Goal: Task Accomplishment & Management: Manage account settings

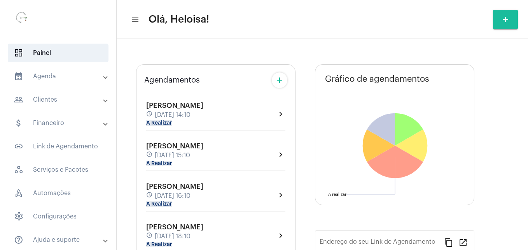
type input "[URL][DOMAIN_NAME]"
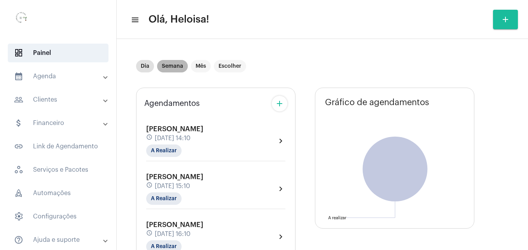
click at [176, 70] on mat-chip "Semana" at bounding box center [172, 66] width 31 height 12
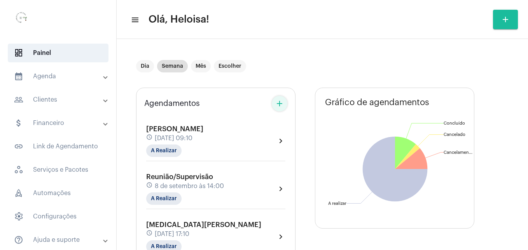
click at [280, 106] on mat-icon "add" at bounding box center [279, 103] width 9 height 9
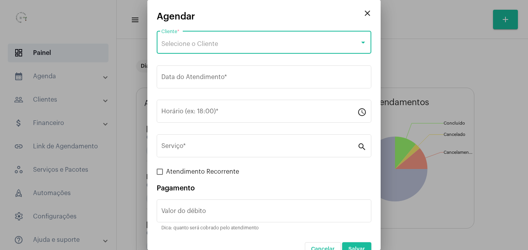
click at [203, 43] on span "Selecione o Cliente" at bounding box center [189, 44] width 57 height 6
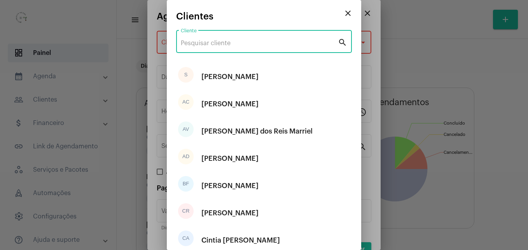
click at [217, 46] on input "Cliente" at bounding box center [259, 43] width 157 height 7
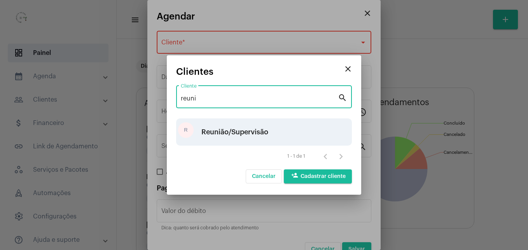
type input "reuni"
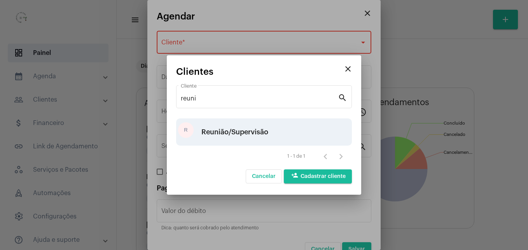
click at [243, 135] on div "Reunião/Supervisão" at bounding box center [234, 131] width 67 height 23
type input "R$ 0"
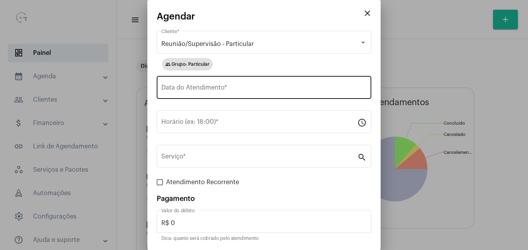
click at [233, 84] on div "Data do Atendimento *" at bounding box center [263, 86] width 205 height 24
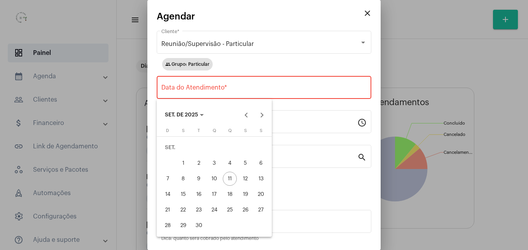
click at [262, 177] on div "13" at bounding box center [261, 178] width 14 height 14
type input "[DATE]"
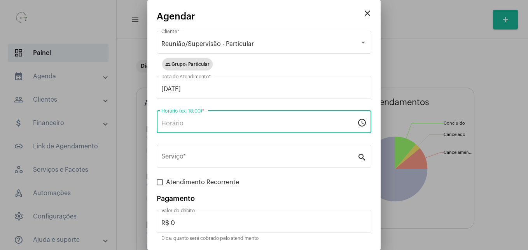
click at [229, 122] on input "Horário (ex: 18:00) *" at bounding box center [259, 123] width 196 height 7
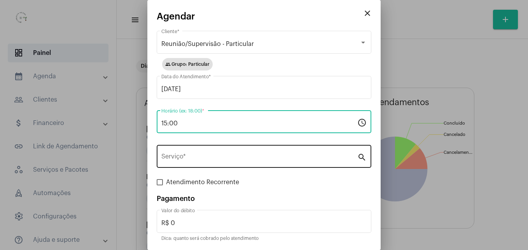
type input "15:00"
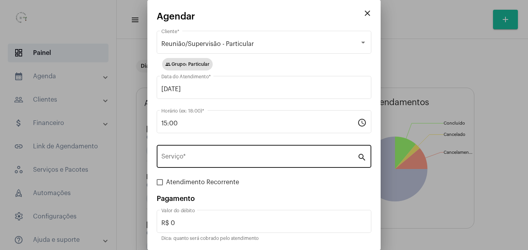
click at [210, 152] on div "Serviço *" at bounding box center [259, 155] width 196 height 24
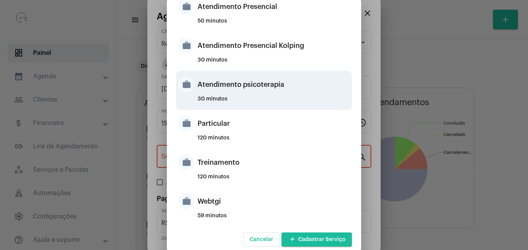
scroll to position [211, 0]
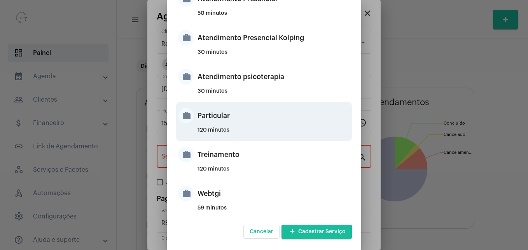
click at [213, 125] on div "Particular" at bounding box center [274, 115] width 152 height 23
type input "Particular"
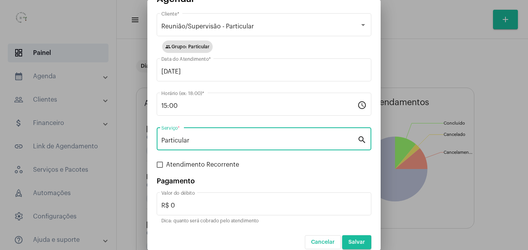
scroll to position [26, 0]
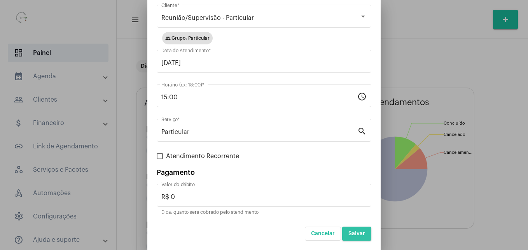
click at [348, 233] on span "Salvar" at bounding box center [356, 233] width 17 height 5
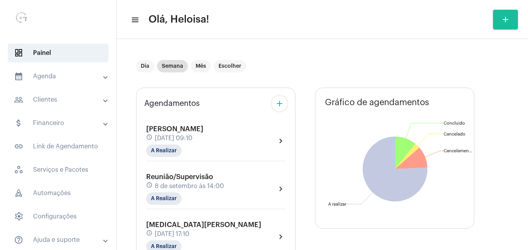
click at [69, 101] on mat-panel-title "people_outline Clientes" at bounding box center [59, 99] width 90 height 9
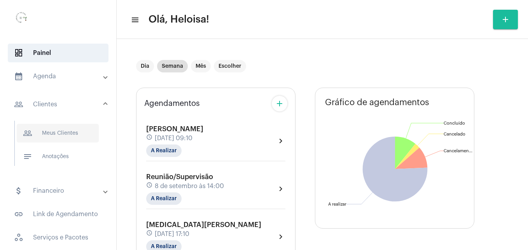
click at [65, 133] on span "people_outline Meus Clientes" at bounding box center [58, 133] width 82 height 19
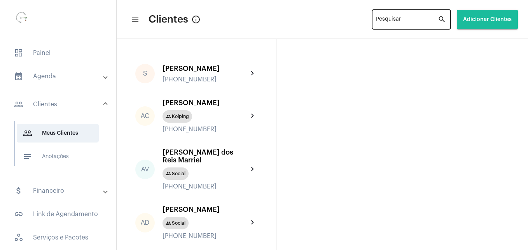
click at [413, 19] on input "Pesquisar" at bounding box center [407, 21] width 62 height 6
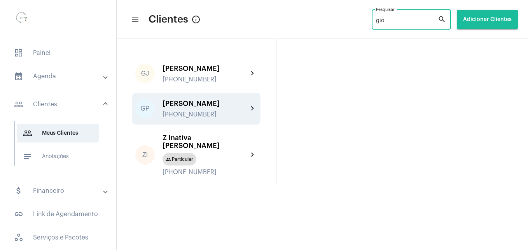
type input "gio"
click at [180, 114] on div "[PHONE_NUMBER]" at bounding box center [206, 114] width 86 height 7
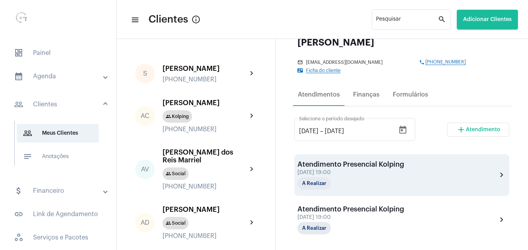
scroll to position [80, 0]
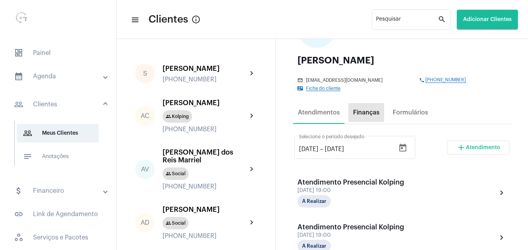
drag, startPoint x: 363, startPoint y: 104, endPoint x: 340, endPoint y: 115, distance: 25.2
click at [340, 115] on div "Atendimentos Finanças Formulários" at bounding box center [401, 112] width 221 height 23
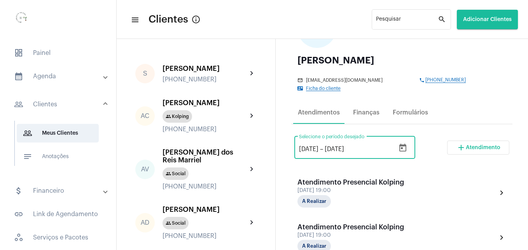
drag, startPoint x: 340, startPoint y: 115, endPoint x: 304, endPoint y: 140, distance: 44.1
click at [304, 145] on input "[DATE]" at bounding box center [308, 148] width 19 height 7
drag, startPoint x: 304, startPoint y: 140, endPoint x: 299, endPoint y: 139, distance: 5.2
click at [299, 139] on div "[DATE] [DATE] – [DATE] Selecione o período desejado" at bounding box center [354, 146] width 121 height 24
type input "[DATE]"
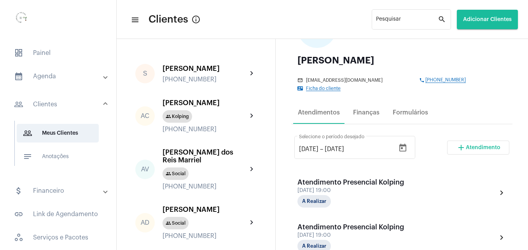
click at [488, 107] on div "Atendimentos Finanças Formulários" at bounding box center [401, 112] width 221 height 23
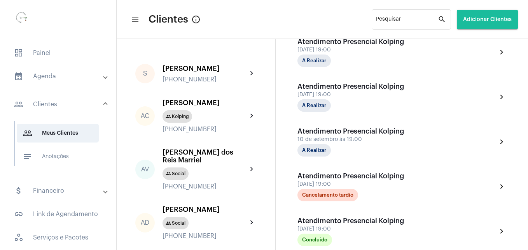
scroll to position [274, 0]
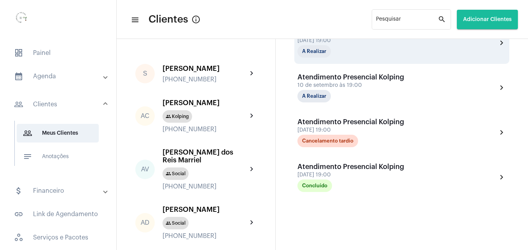
click at [371, 52] on div "Atendimento Presencial Kolping [DATE] 19:00 A Realizar chevron_right" at bounding box center [401, 43] width 215 height 42
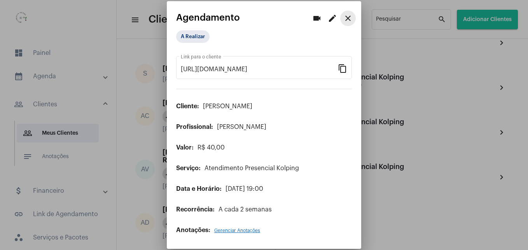
click at [348, 18] on mat-icon "close" at bounding box center [347, 18] width 9 height 9
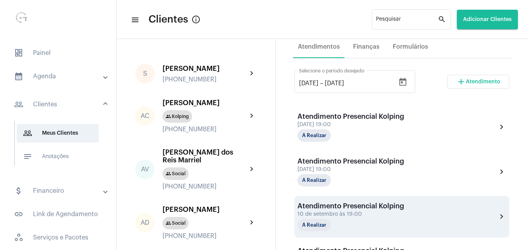
scroll to position [119, 0]
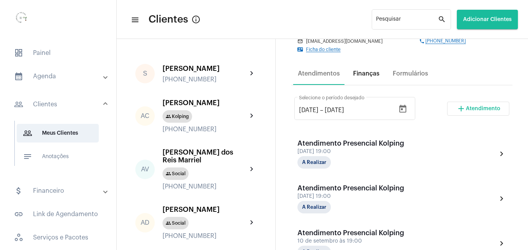
click at [365, 70] on div "Finanças" at bounding box center [366, 73] width 26 height 7
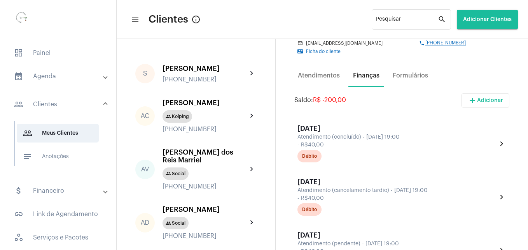
scroll to position [156, 0]
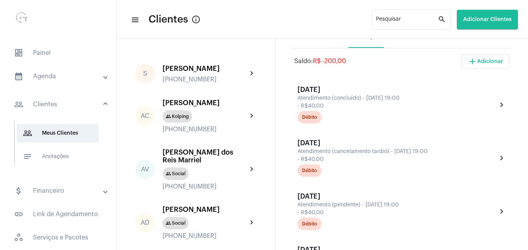
click at [509, 138] on div "close edit GP [PERSON_NAME] mail_outline [PERSON_NAME][EMAIL_ADDRESS][DOMAIN_NA…" at bounding box center [402, 146] width 252 height 215
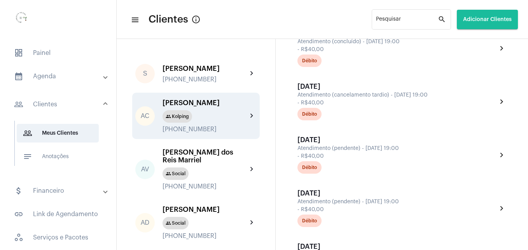
scroll to position [117, 0]
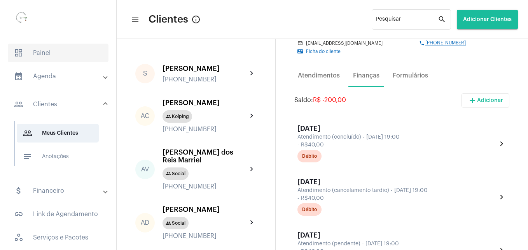
click at [40, 54] on span "dashboard Painel" at bounding box center [58, 53] width 101 height 19
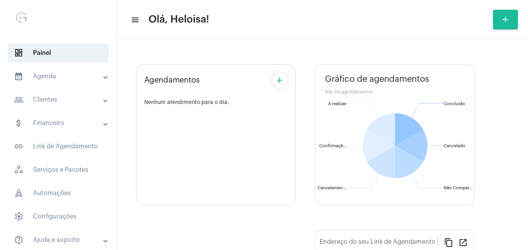
type input "[URL][DOMAIN_NAME]"
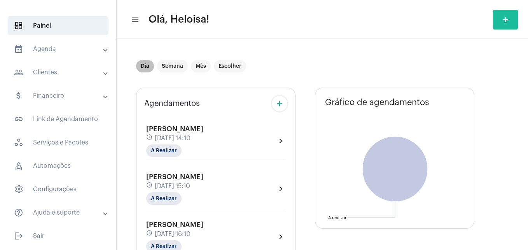
click at [136, 66] on mat-chip "Dia" at bounding box center [145, 66] width 18 height 12
click at [171, 67] on mat-chip "Semana" at bounding box center [172, 66] width 31 height 12
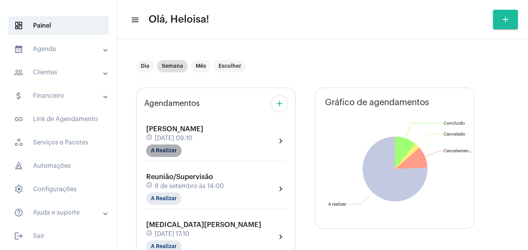
click at [157, 151] on mat-chip "A Realizar" at bounding box center [163, 150] width 35 height 12
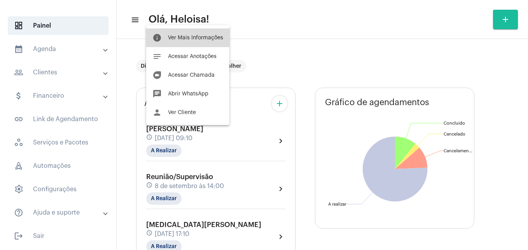
click at [190, 35] on span "Ver Mais Informações" at bounding box center [195, 37] width 55 height 5
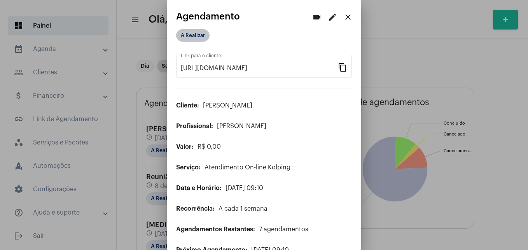
click at [190, 36] on mat-chip "A Realizar" at bounding box center [192, 35] width 33 height 12
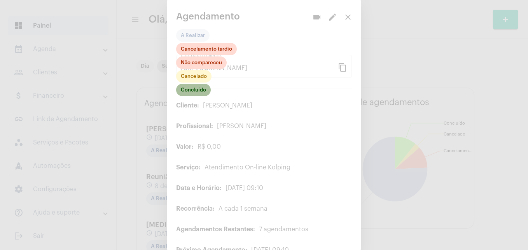
click at [192, 94] on mat-chip "Concluído" at bounding box center [193, 90] width 35 height 12
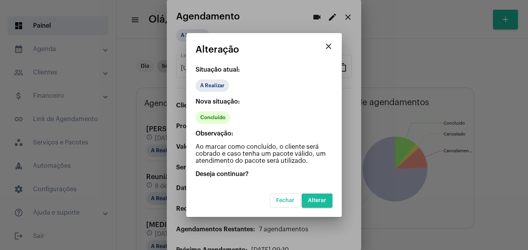
click at [318, 202] on span "Alterar" at bounding box center [317, 200] width 18 height 5
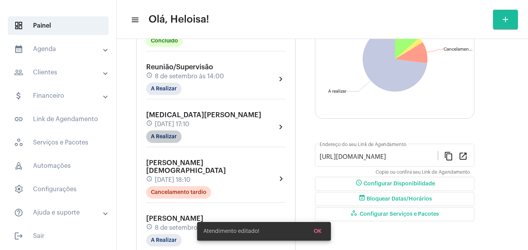
scroll to position [117, 0]
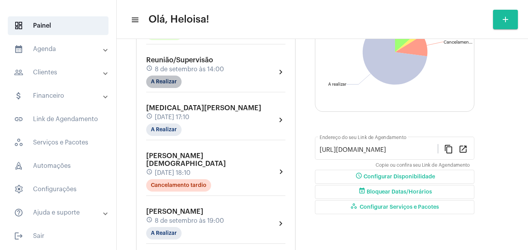
click at [157, 84] on mat-chip "A Realizar" at bounding box center [163, 81] width 35 height 12
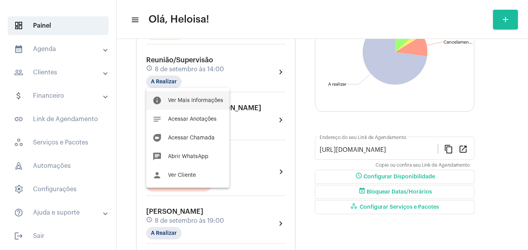
click at [191, 102] on span "Ver Mais Informações" at bounding box center [195, 100] width 55 height 5
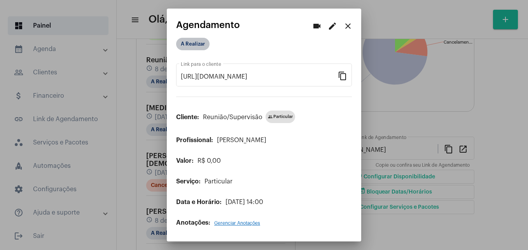
click at [188, 45] on mat-chip "A Realizar" at bounding box center [192, 44] width 33 height 12
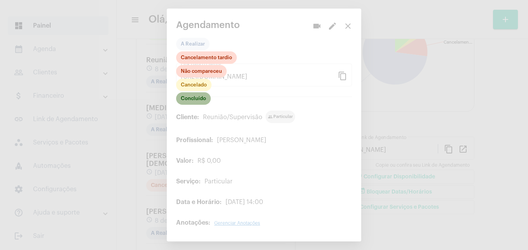
click at [192, 99] on mat-chip "Concluído" at bounding box center [193, 98] width 35 height 12
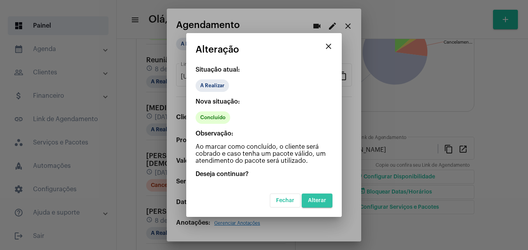
click at [318, 201] on span "Alterar" at bounding box center [317, 200] width 18 height 5
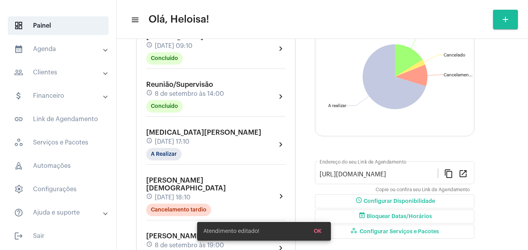
scroll to position [117, 0]
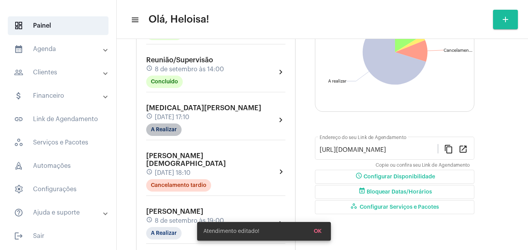
click at [161, 131] on mat-chip "A Realizar" at bounding box center [163, 129] width 35 height 12
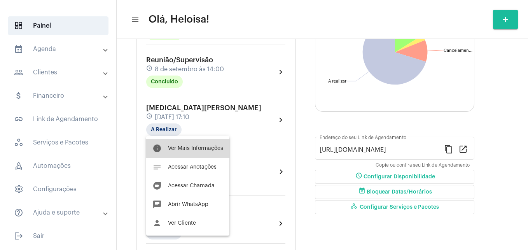
click at [198, 145] on span "Ver Mais Informações" at bounding box center [195, 147] width 55 height 5
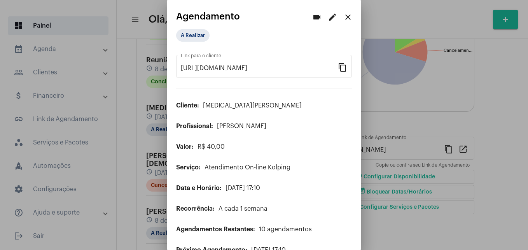
click at [328, 19] on mat-icon "edit" at bounding box center [332, 16] width 9 height 9
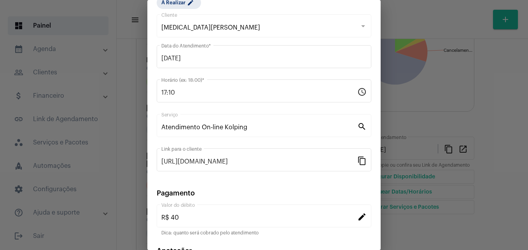
scroll to position [85, 0]
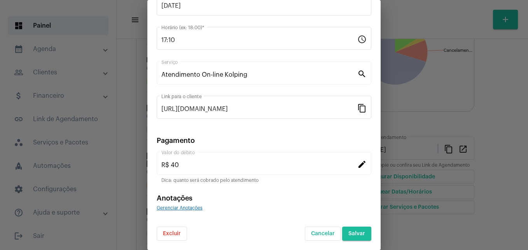
click at [165, 234] on span "Excluir" at bounding box center [172, 233] width 18 height 5
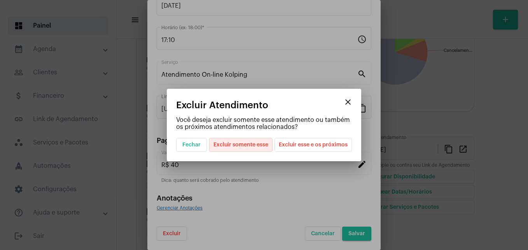
click at [245, 146] on span "Excluir somente esse" at bounding box center [240, 144] width 55 height 13
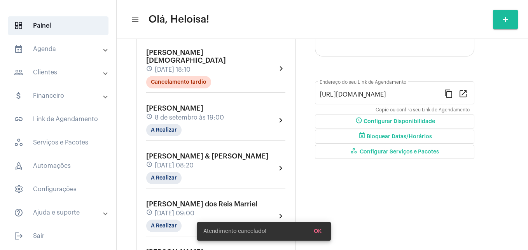
scroll to position [194, 0]
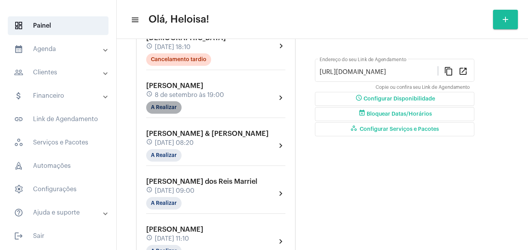
click at [164, 101] on mat-chip "A Realizar" at bounding box center [163, 107] width 35 height 12
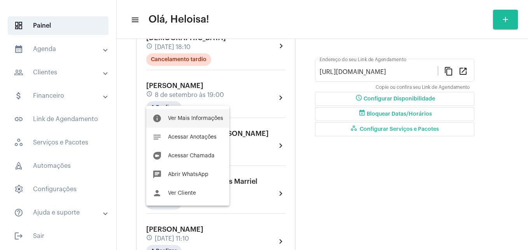
click at [189, 118] on span "Ver Mais Informações" at bounding box center [195, 117] width 55 height 5
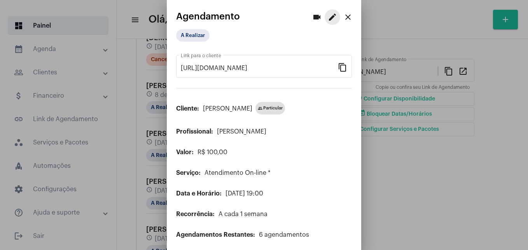
click at [328, 18] on mat-icon "edit" at bounding box center [332, 16] width 9 height 9
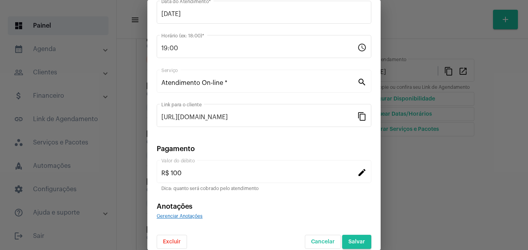
scroll to position [96, 0]
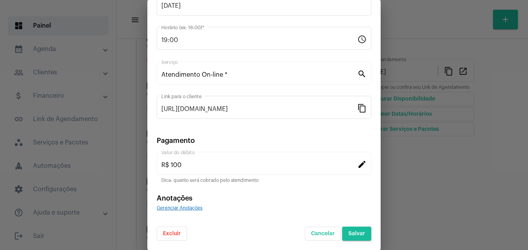
click at [349, 232] on span "Salvar" at bounding box center [356, 233] width 17 height 5
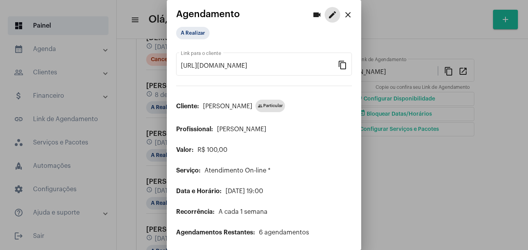
scroll to position [0, 0]
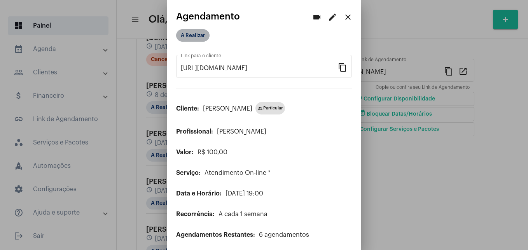
click at [187, 36] on mat-chip "A Realizar" at bounding box center [192, 35] width 33 height 12
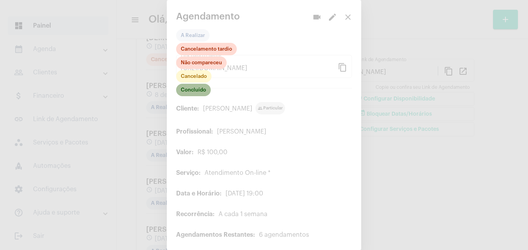
click at [190, 92] on mat-chip "Concluído" at bounding box center [193, 90] width 35 height 12
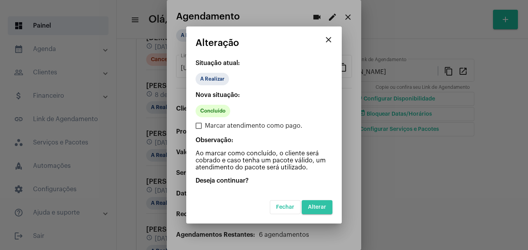
click at [322, 206] on span "Alterar" at bounding box center [317, 206] width 18 height 5
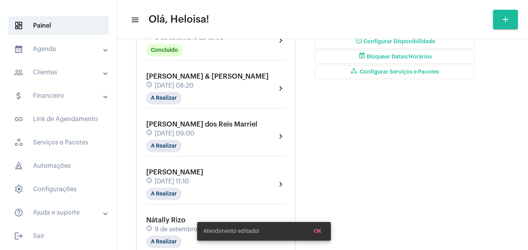
scroll to position [272, 0]
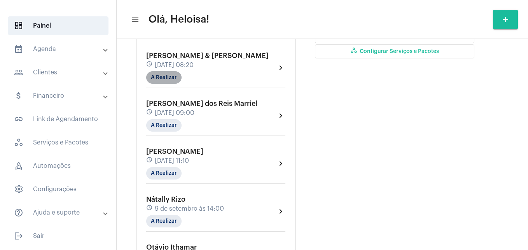
click at [160, 71] on mat-chip "A Realizar" at bounding box center [163, 77] width 35 height 12
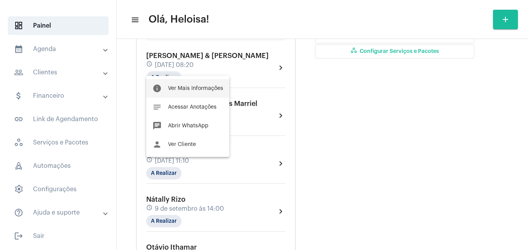
click at [185, 87] on span "Ver Mais Informações" at bounding box center [195, 88] width 55 height 5
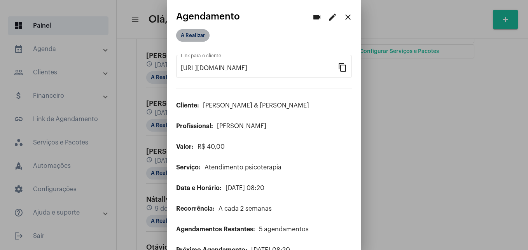
click at [194, 34] on mat-chip "A Realizar" at bounding box center [192, 35] width 33 height 12
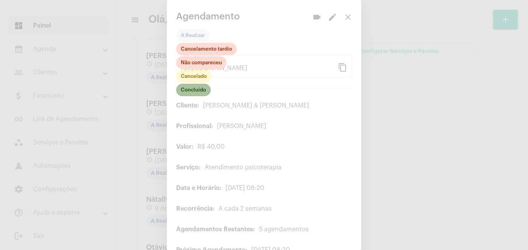
click at [198, 93] on mat-chip "Concluído" at bounding box center [193, 90] width 35 height 12
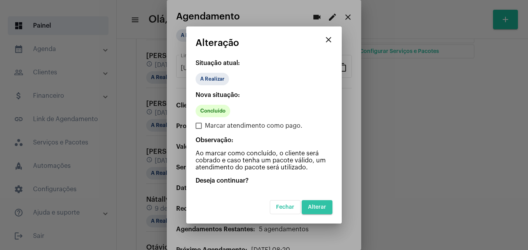
click at [324, 209] on span "Alterar" at bounding box center [317, 206] width 18 height 5
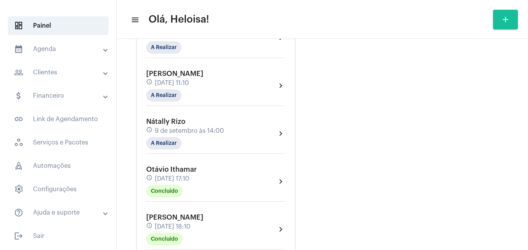
scroll to position [311, 0]
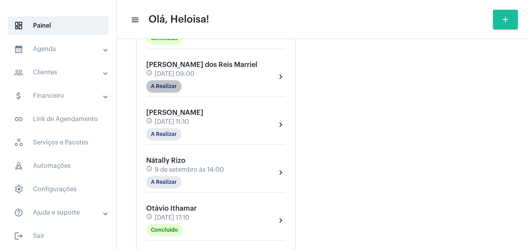
click at [152, 80] on mat-chip "A Realizar" at bounding box center [163, 86] width 35 height 12
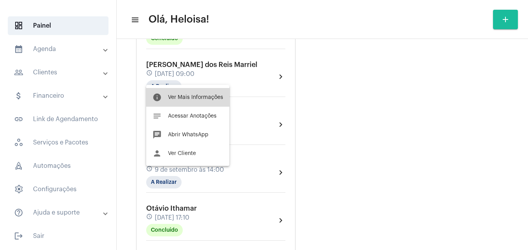
click at [190, 94] on span "Ver Mais Informações" at bounding box center [195, 96] width 55 height 5
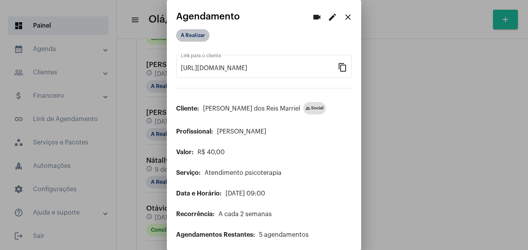
click at [185, 33] on mat-chip "A Realizar" at bounding box center [192, 35] width 33 height 12
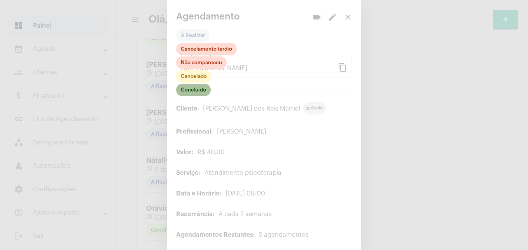
click at [194, 91] on mat-chip "Concluído" at bounding box center [193, 90] width 35 height 12
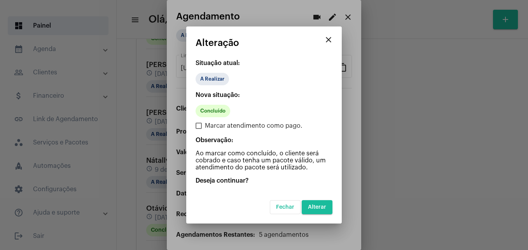
click at [325, 208] on span "Alterar" at bounding box center [317, 206] width 18 height 5
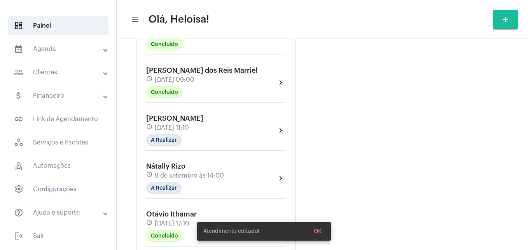
scroll to position [311, 0]
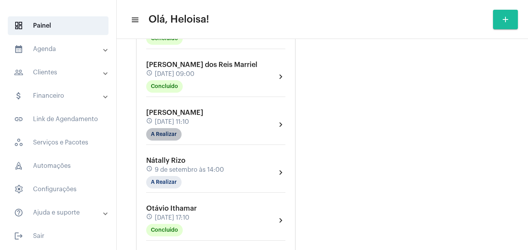
click at [153, 128] on mat-chip "A Realizar" at bounding box center [163, 134] width 35 height 12
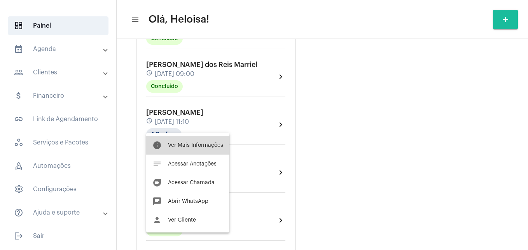
click at [189, 145] on span "Ver Mais Informações" at bounding box center [195, 144] width 55 height 5
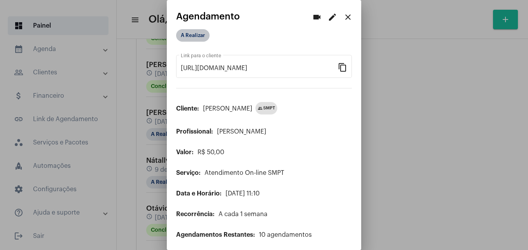
click at [185, 36] on mat-chip "A Realizar" at bounding box center [192, 35] width 33 height 12
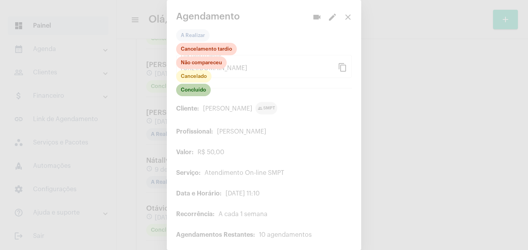
click at [191, 88] on mat-chip "Concluído" at bounding box center [193, 90] width 35 height 12
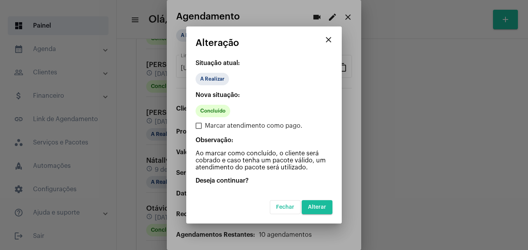
click at [322, 206] on span "Alterar" at bounding box center [317, 206] width 18 height 5
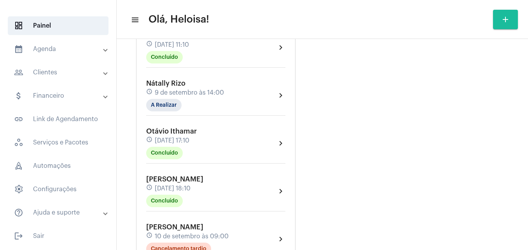
scroll to position [389, 0]
click at [164, 103] on div "Nátally Rizo schedule [DATE] 14:00 A Realizar chevron_right" at bounding box center [215, 97] width 143 height 40
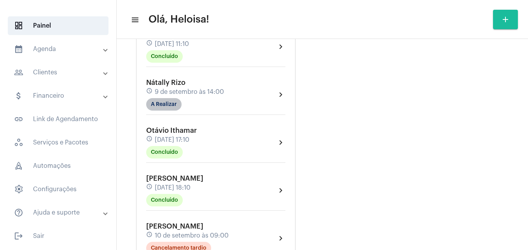
click at [166, 98] on mat-chip "A Realizar" at bounding box center [163, 104] width 35 height 12
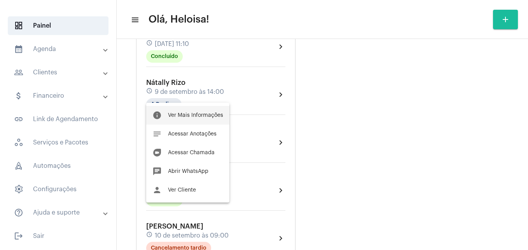
click at [186, 114] on span "Ver Mais Informações" at bounding box center [195, 114] width 55 height 5
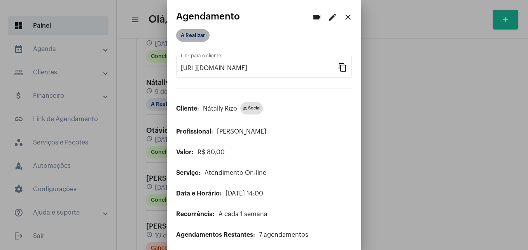
click at [192, 41] on mat-chip "A Realizar" at bounding box center [192, 35] width 33 height 12
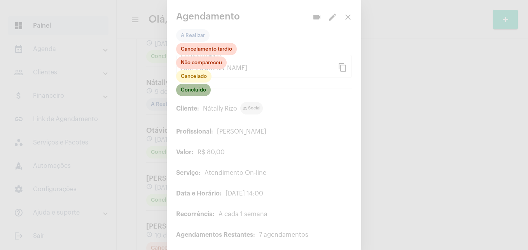
click at [197, 90] on mat-chip "Concluído" at bounding box center [193, 90] width 35 height 12
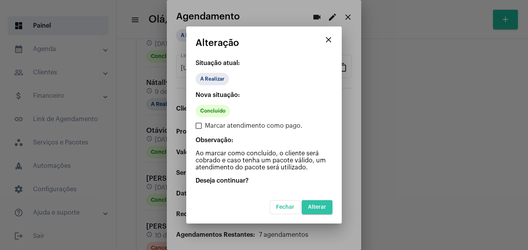
click at [328, 204] on button "Alterar" at bounding box center [317, 207] width 31 height 14
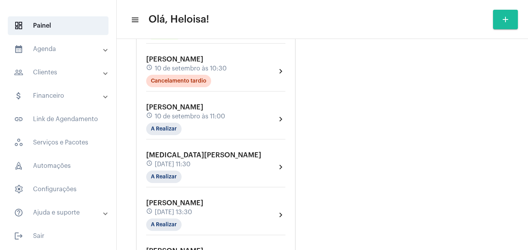
scroll to position [700, 0]
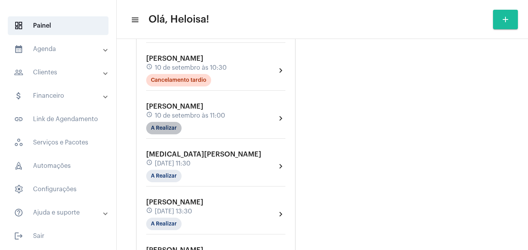
click at [159, 123] on mat-chip "A Realizar" at bounding box center [163, 128] width 35 height 12
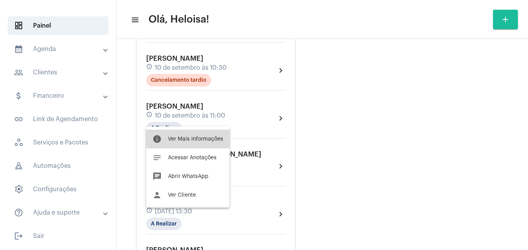
click at [183, 140] on span "Ver Mais Informações" at bounding box center [195, 138] width 55 height 5
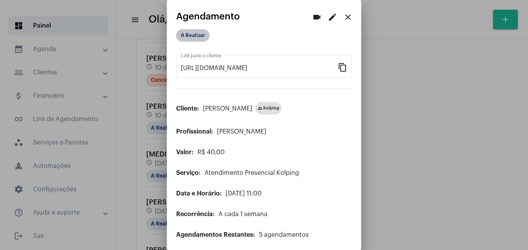
click at [191, 31] on mat-chip "A Realizar" at bounding box center [192, 35] width 33 height 12
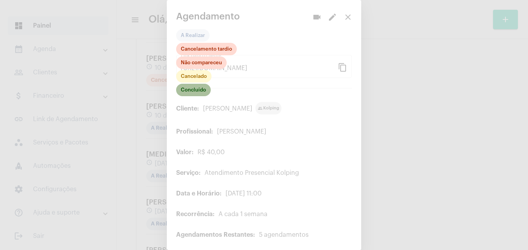
click at [192, 91] on mat-chip "Concluído" at bounding box center [193, 90] width 35 height 12
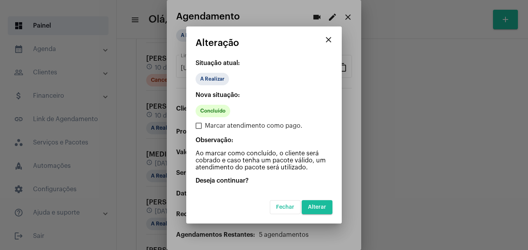
click at [327, 199] on div "Fechar Alterar" at bounding box center [264, 202] width 137 height 24
click at [321, 204] on button "Alterar" at bounding box center [317, 207] width 31 height 14
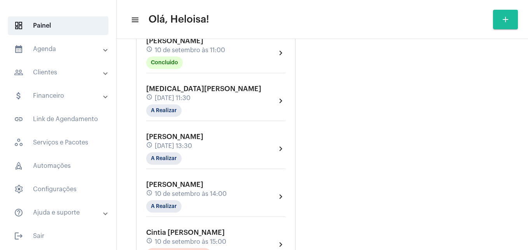
scroll to position [778, 0]
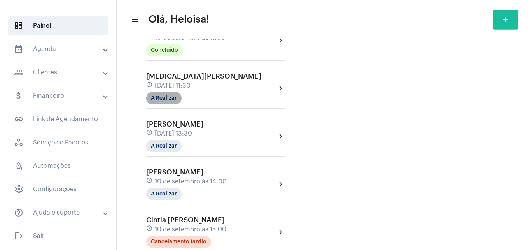
click at [159, 94] on mat-chip "A Realizar" at bounding box center [163, 98] width 35 height 12
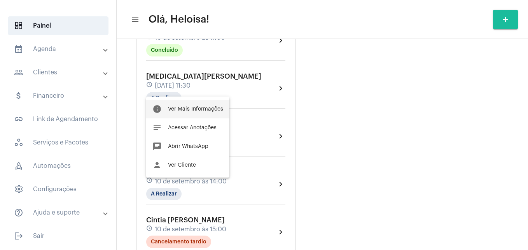
click at [196, 107] on span "Ver Mais Informações" at bounding box center [195, 108] width 55 height 5
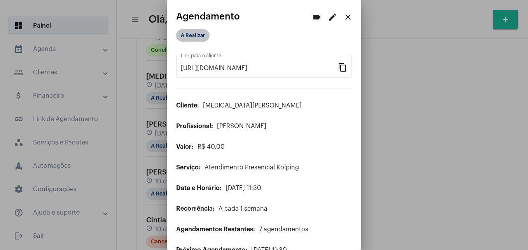
click at [191, 36] on mat-chip "A Realizar" at bounding box center [192, 35] width 33 height 12
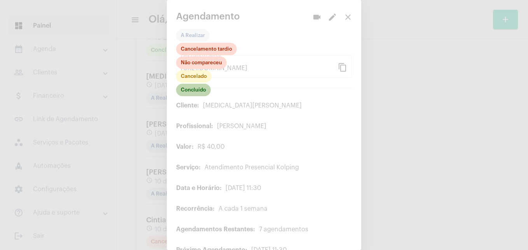
click at [193, 91] on mat-chip "Concluído" at bounding box center [193, 90] width 35 height 12
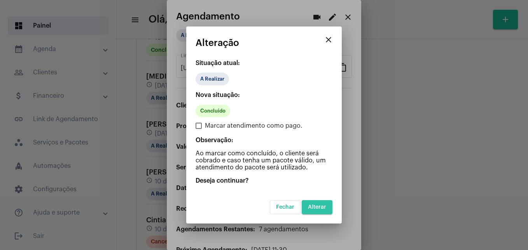
click at [317, 206] on span "Alterar" at bounding box center [317, 206] width 18 height 5
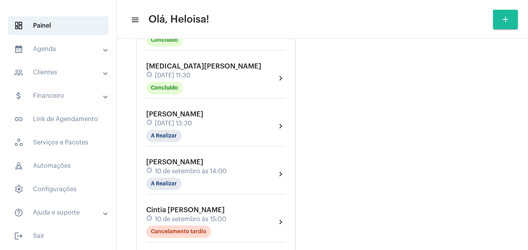
scroll to position [778, 0]
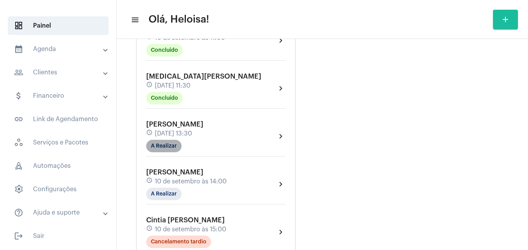
click at [157, 140] on mat-chip "A Realizar" at bounding box center [163, 146] width 35 height 12
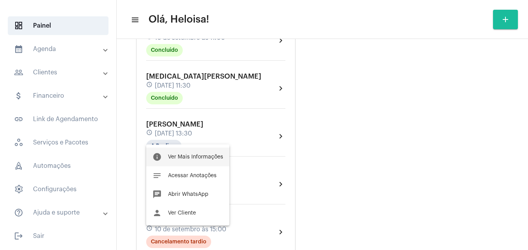
click at [187, 159] on span "Ver Mais Informações" at bounding box center [195, 156] width 55 height 5
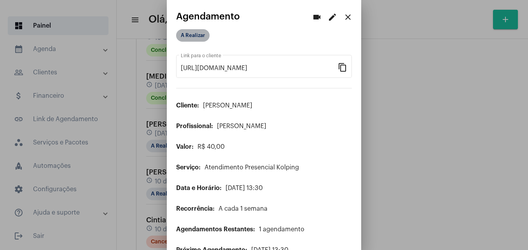
click at [195, 33] on mat-chip "A Realizar" at bounding box center [192, 35] width 33 height 12
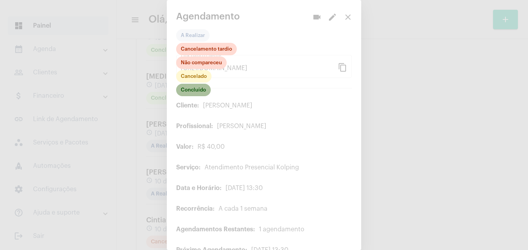
click at [199, 88] on mat-chip "Concluído" at bounding box center [193, 90] width 35 height 12
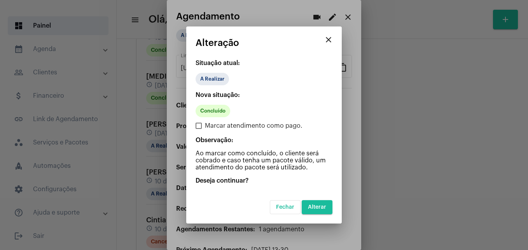
click at [318, 208] on span "Alterar" at bounding box center [317, 206] width 18 height 5
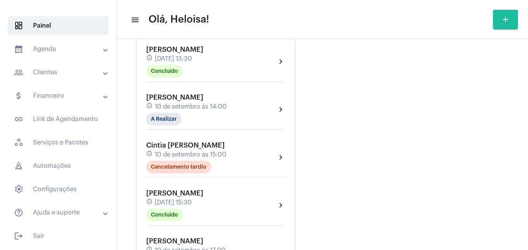
scroll to position [856, 0]
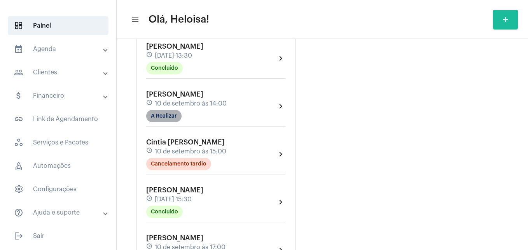
click at [160, 110] on mat-chip "A Realizar" at bounding box center [163, 116] width 35 height 12
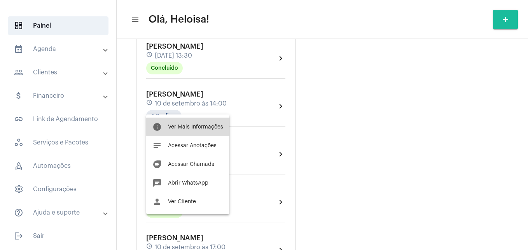
click at [198, 123] on button "info Ver Mais Informações" at bounding box center [187, 126] width 83 height 19
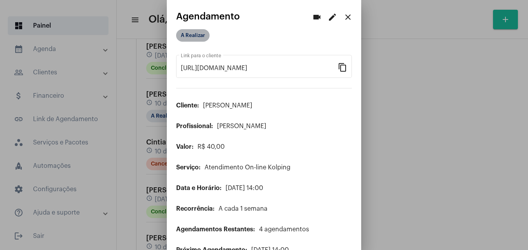
click at [192, 38] on mat-chip "A Realizar" at bounding box center [192, 35] width 33 height 12
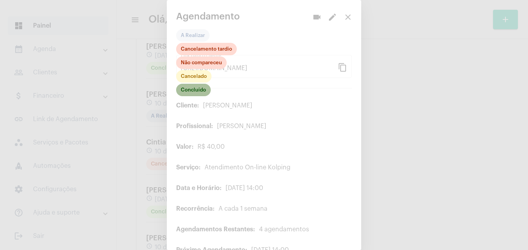
click at [201, 91] on mat-chip "Concluído" at bounding box center [193, 90] width 35 height 12
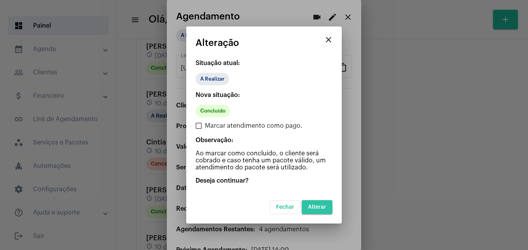
click at [327, 206] on button "Alterar" at bounding box center [317, 207] width 31 height 14
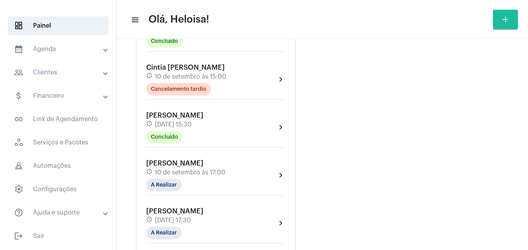
scroll to position [972, 0]
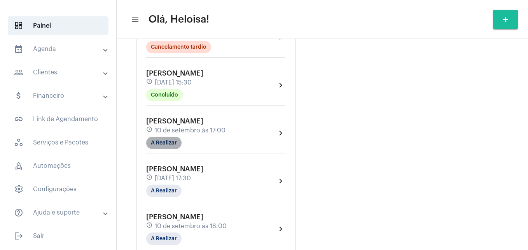
click at [160, 136] on mat-chip "A Realizar" at bounding box center [163, 142] width 35 height 12
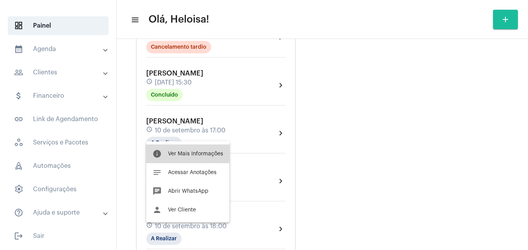
click at [195, 157] on button "info Ver Mais Informações" at bounding box center [187, 153] width 83 height 19
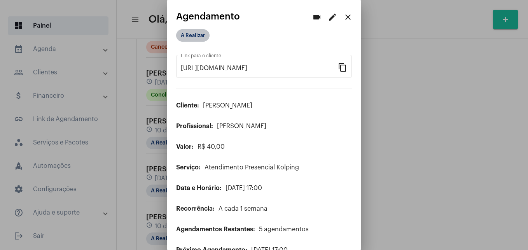
click at [182, 35] on mat-chip "A Realizar" at bounding box center [192, 35] width 33 height 12
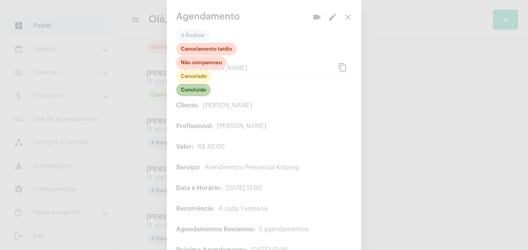
click at [201, 91] on mat-chip "Concluído" at bounding box center [193, 90] width 35 height 12
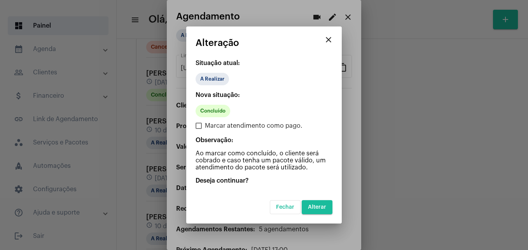
click at [320, 209] on span "Alterar" at bounding box center [317, 206] width 18 height 5
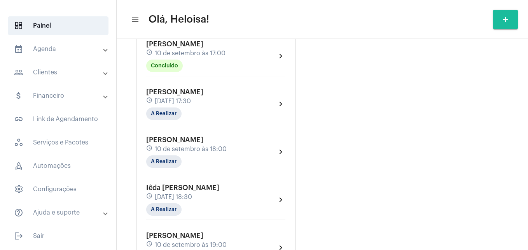
scroll to position [1050, 0]
click at [155, 108] on mat-chip "A Realizar" at bounding box center [163, 113] width 35 height 12
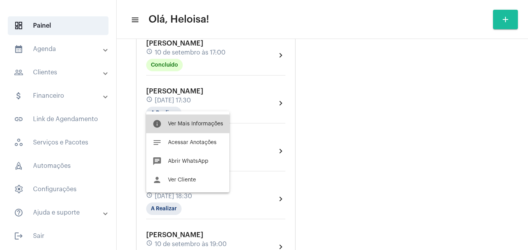
click at [182, 126] on button "info Ver Mais Informações" at bounding box center [187, 123] width 83 height 19
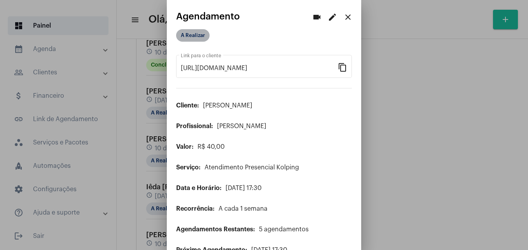
click at [194, 30] on mat-chip "A Realizar" at bounding box center [192, 35] width 33 height 12
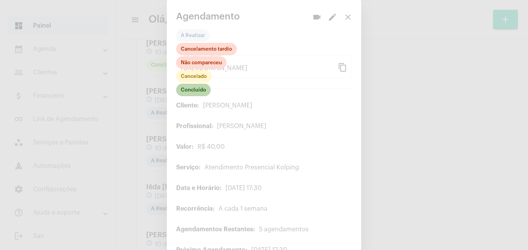
click at [198, 91] on mat-chip "Concluído" at bounding box center [193, 90] width 35 height 12
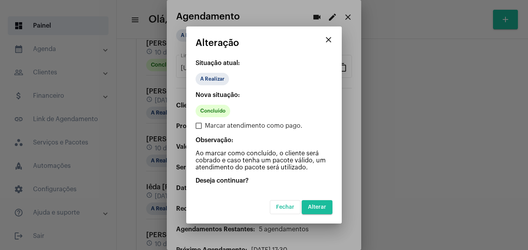
click at [199, 126] on span at bounding box center [199, 125] width 6 height 6
click at [199, 129] on input "Marcar atendimento como pago." at bounding box center [198, 129] width 0 height 0
checkbox input "true"
click at [317, 206] on span "Alterar" at bounding box center [317, 206] width 18 height 5
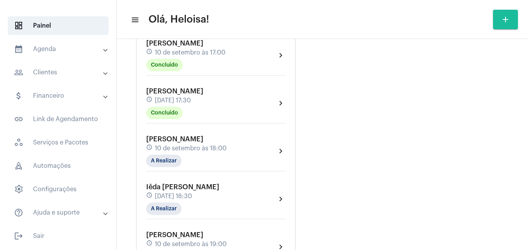
scroll to position [1089, 0]
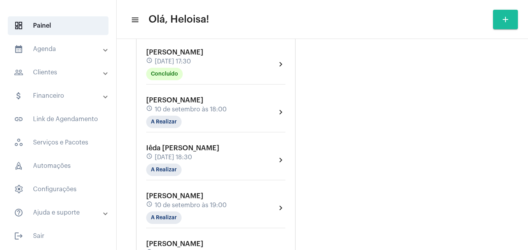
click at [163, 123] on div "[PERSON_NAME] schedule [DATE] 18:00 A Realizar chevron_right" at bounding box center [215, 114] width 143 height 40
click at [160, 115] on mat-chip "A Realizar" at bounding box center [163, 121] width 35 height 12
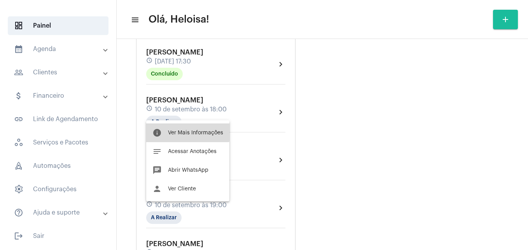
click at [186, 127] on button "info Ver Mais Informações" at bounding box center [187, 132] width 83 height 19
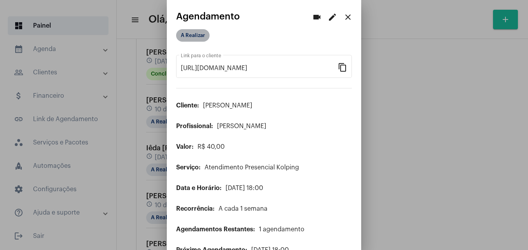
click at [196, 38] on mat-chip "A Realizar" at bounding box center [192, 35] width 33 height 12
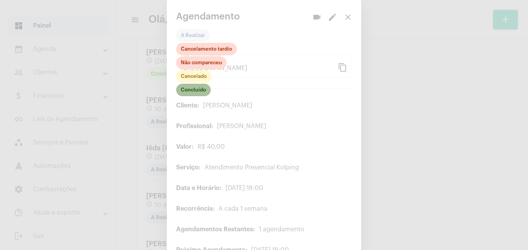
click at [192, 90] on mat-chip "Concluído" at bounding box center [193, 90] width 35 height 12
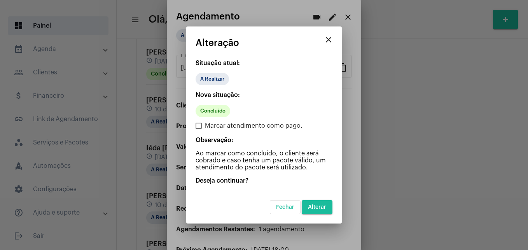
click at [195, 125] on mat-dialog-container "close Alteração Situação atual: A Realizar Nova situação: Concluído Marcar aten…" at bounding box center [264, 124] width 156 height 197
drag, startPoint x: 203, startPoint y: 119, endPoint x: 203, endPoint y: 131, distance: 12.8
click at [203, 122] on div "Nova situação: Concluído Marcar atendimento como pago. Observação: Ao marcar co…" at bounding box center [264, 130] width 137 height 79
click at [203, 131] on div "Nova situação: Concluído Marcar atendimento como pago. Observação: Ao marcar co…" at bounding box center [264, 130] width 137 height 79
click at [190, 131] on mat-dialog-container "close Alteração Situação atual: A Realizar Nova situação: Concluído Marcar aten…" at bounding box center [264, 124] width 156 height 197
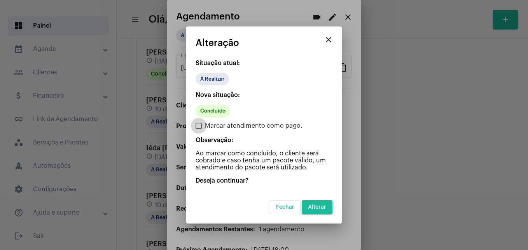
drag, startPoint x: 190, startPoint y: 131, endPoint x: 204, endPoint y: 126, distance: 15.3
click at [204, 126] on label "Marcar atendimento como pago." at bounding box center [249, 125] width 107 height 9
click at [199, 129] on input "Marcar atendimento como pago." at bounding box center [198, 129] width 0 height 0
checkbox input "true"
click at [318, 207] on span "Alterar" at bounding box center [317, 206] width 18 height 5
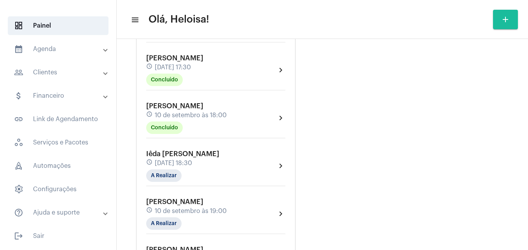
scroll to position [1089, 0]
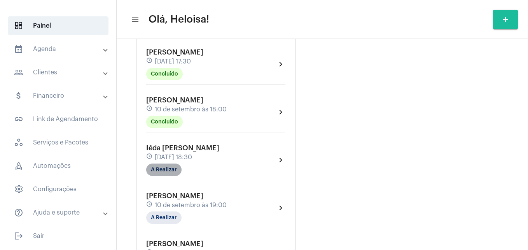
click at [166, 163] on mat-chip "A Realizar" at bounding box center [163, 169] width 35 height 12
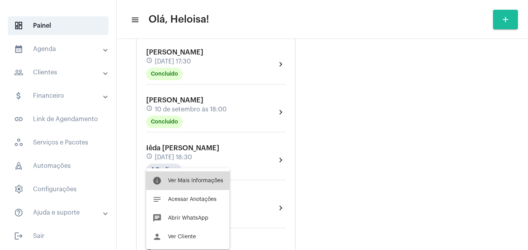
click at [192, 183] on span "Ver Mais Informações" at bounding box center [195, 180] width 55 height 5
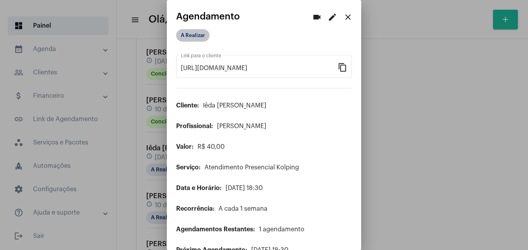
click at [193, 33] on mat-chip "A Realizar" at bounding box center [192, 35] width 33 height 12
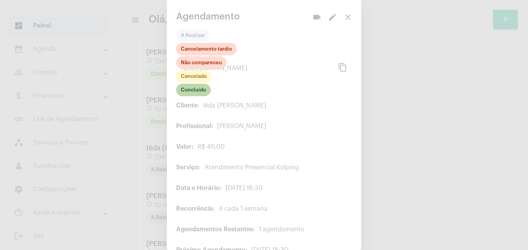
drag, startPoint x: 193, startPoint y: 33, endPoint x: 192, endPoint y: 90, distance: 56.8
click at [192, 90] on mat-chip "Concluído" at bounding box center [193, 90] width 35 height 12
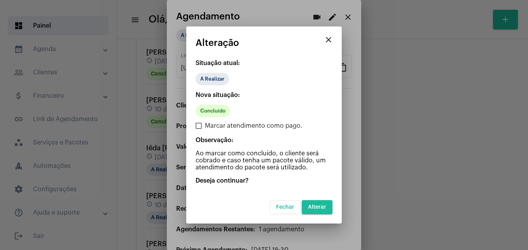
click at [198, 124] on label "Marcar atendimento como pago." at bounding box center [249, 125] width 107 height 9
click at [198, 129] on input "Marcar atendimento como pago." at bounding box center [198, 129] width 0 height 0
checkbox input "true"
click at [322, 207] on span "Alterar" at bounding box center [317, 206] width 18 height 5
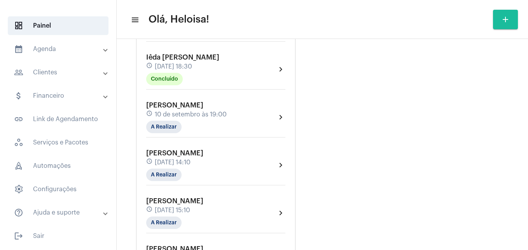
scroll to position [1167, 0]
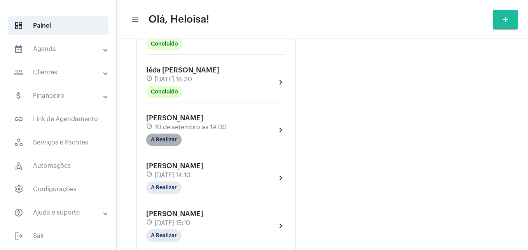
click at [159, 133] on mat-chip "A Realizar" at bounding box center [163, 139] width 35 height 12
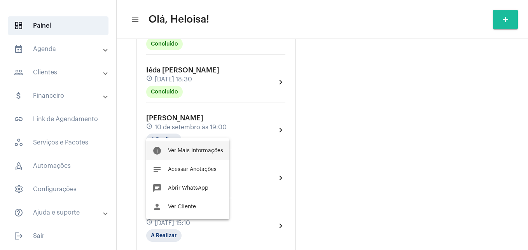
click at [191, 153] on span "Ver Mais Informações" at bounding box center [195, 150] width 55 height 5
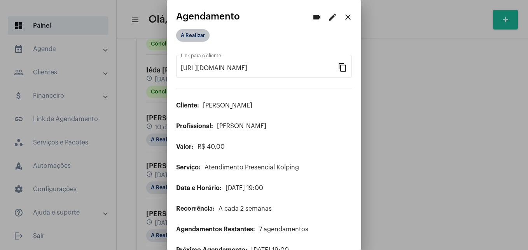
click at [198, 35] on mat-chip "A Realizar" at bounding box center [192, 35] width 33 height 12
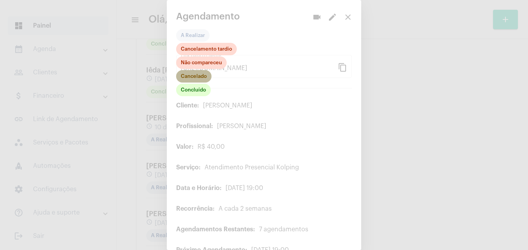
click at [202, 77] on mat-chip "Cancelado" at bounding box center [193, 76] width 35 height 12
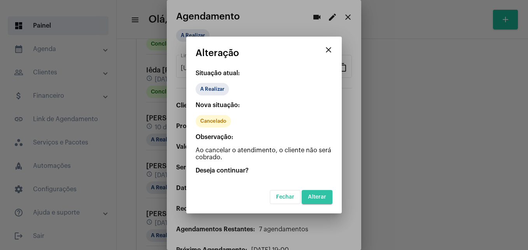
click at [320, 194] on span "Alterar" at bounding box center [317, 196] width 18 height 5
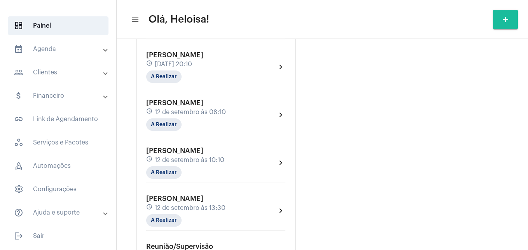
scroll to position [1555, 0]
